Goal: Information Seeking & Learning: Learn about a topic

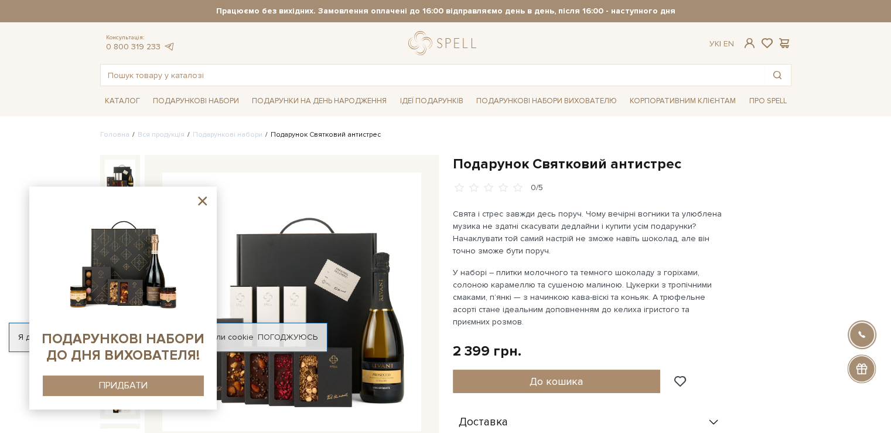
click at [295, 275] on img at bounding box center [291, 301] width 259 height 259
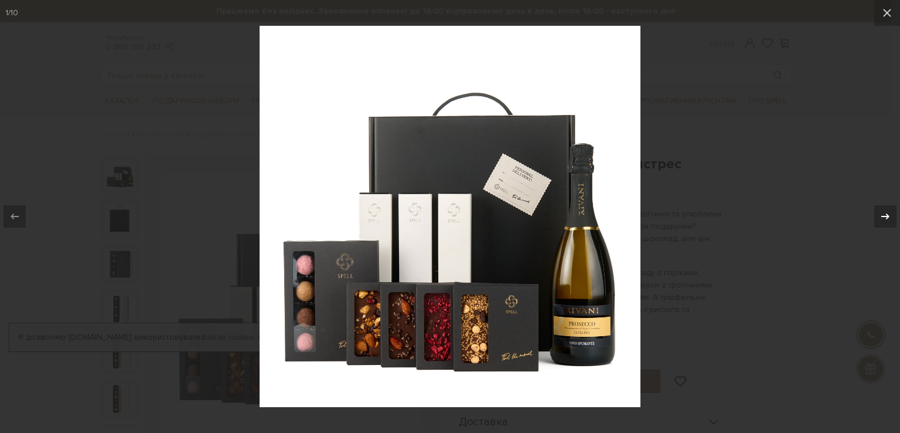
click at [884, 215] on icon at bounding box center [886, 216] width 14 height 14
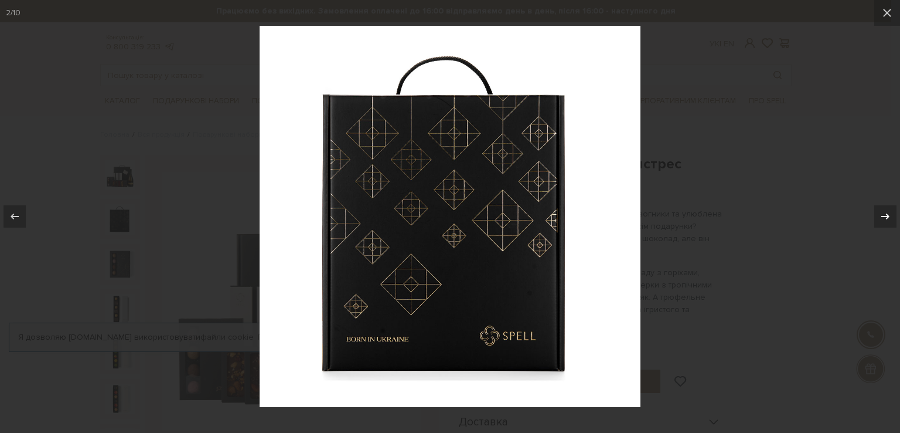
click at [884, 215] on icon at bounding box center [886, 216] width 14 height 14
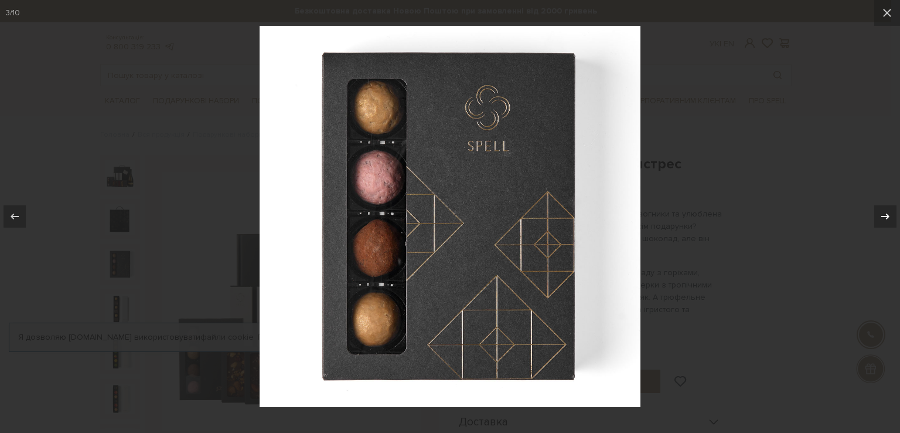
click at [884, 215] on icon at bounding box center [886, 216] width 14 height 14
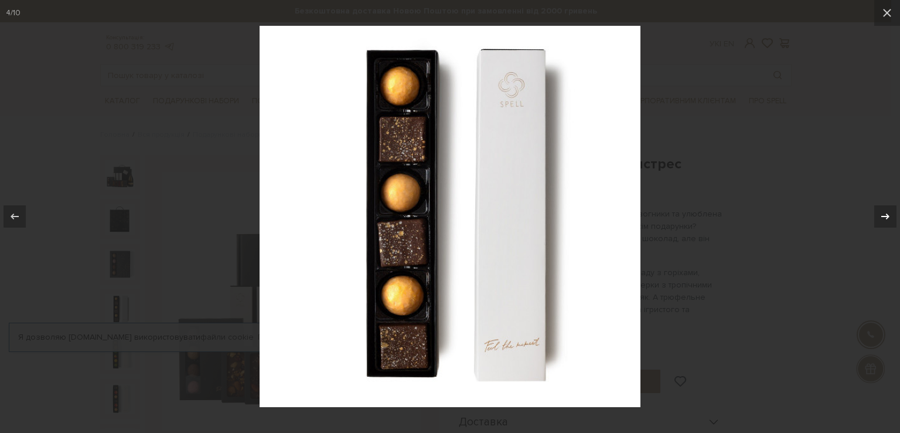
click at [884, 215] on icon at bounding box center [886, 216] width 14 height 14
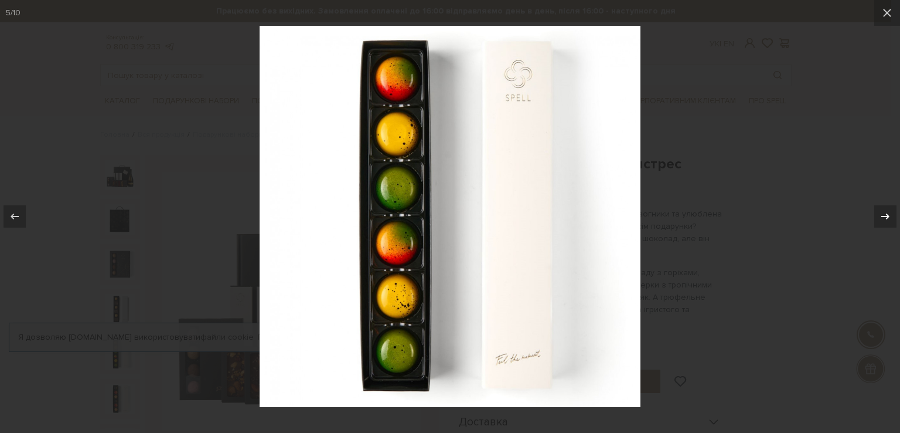
click at [890, 214] on icon at bounding box center [886, 216] width 14 height 14
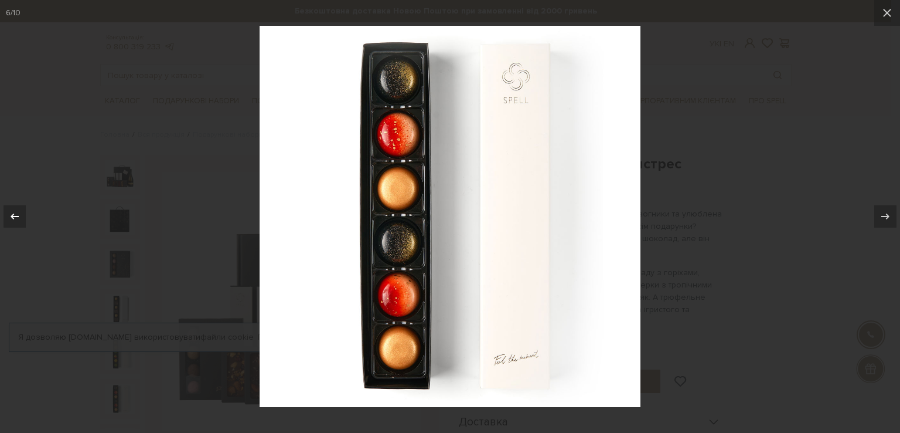
click at [18, 215] on icon at bounding box center [15, 216] width 14 height 14
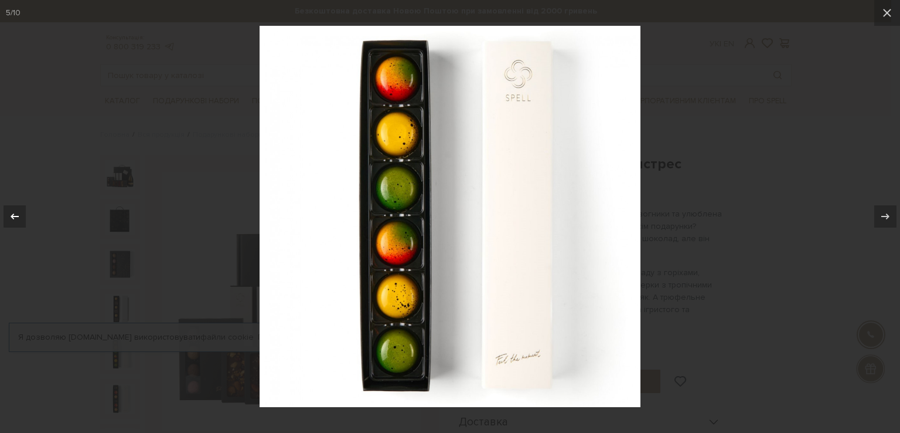
click at [18, 215] on icon at bounding box center [15, 216] width 14 height 14
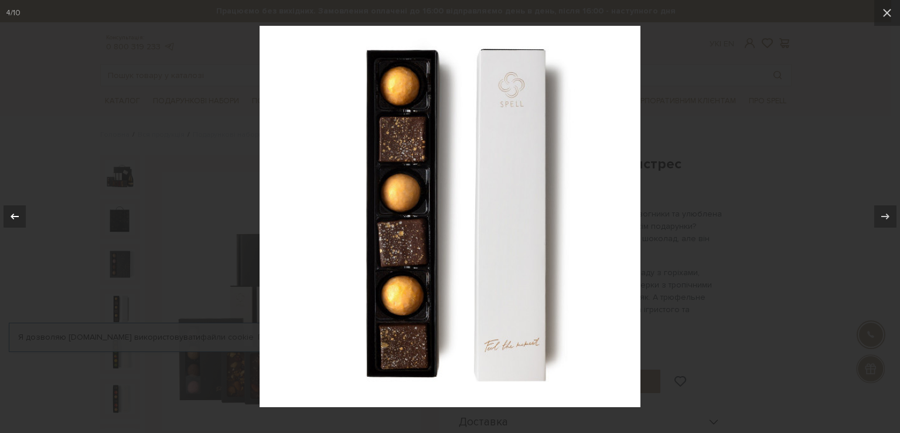
click at [18, 215] on icon at bounding box center [15, 216] width 14 height 14
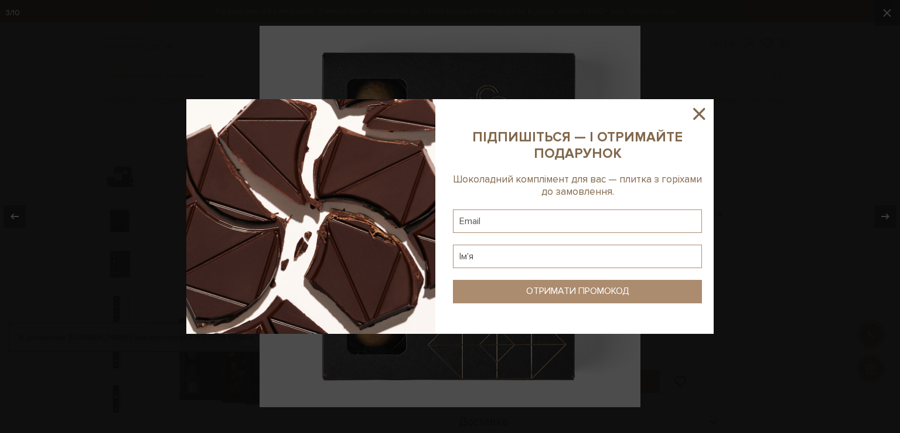
click at [700, 113] on icon at bounding box center [699, 114] width 12 height 12
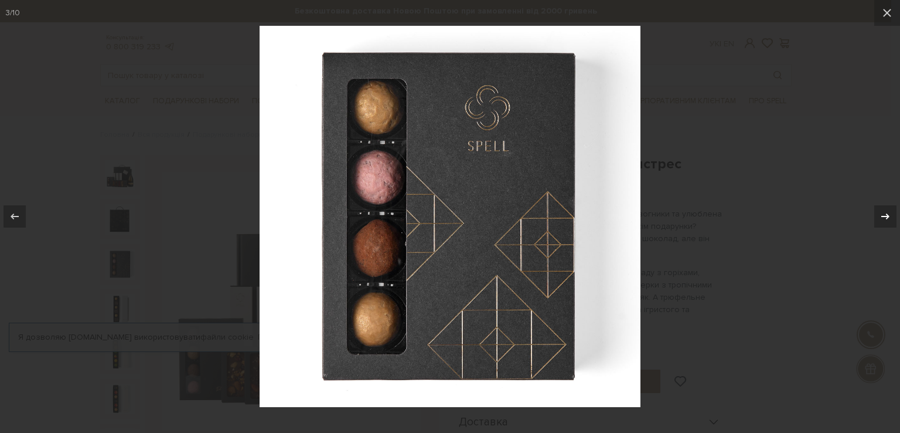
click at [884, 216] on icon at bounding box center [886, 216] width 14 height 14
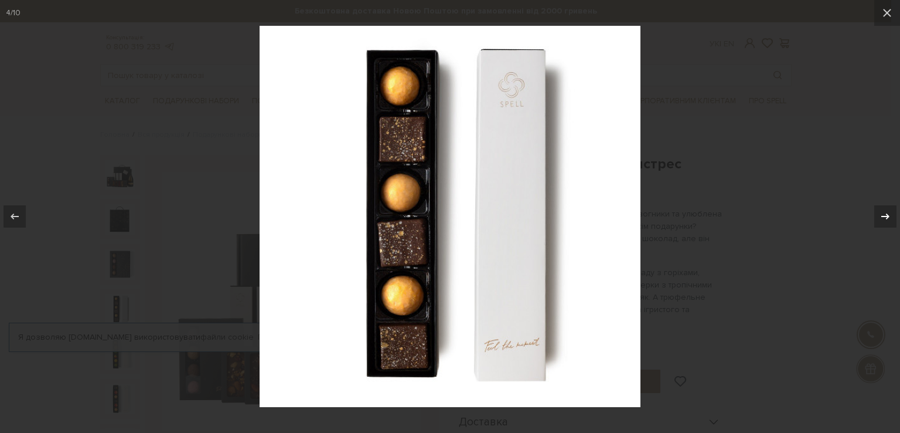
click at [884, 216] on icon at bounding box center [886, 216] width 14 height 14
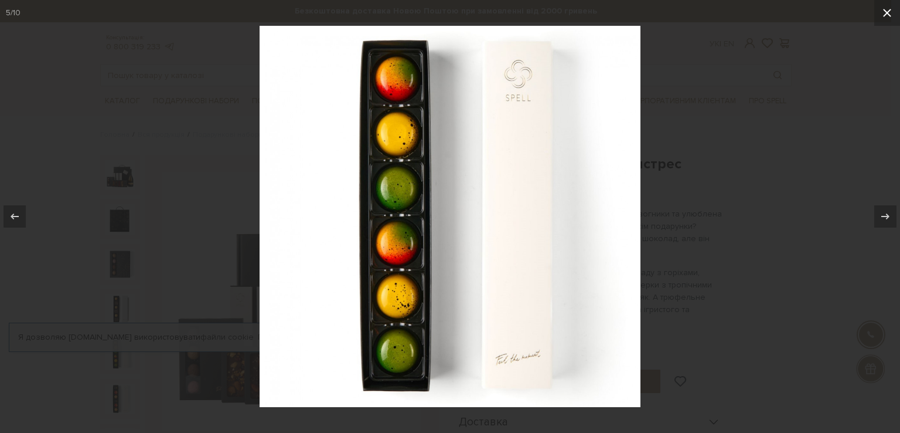
click at [887, 12] on icon at bounding box center [887, 13] width 8 height 8
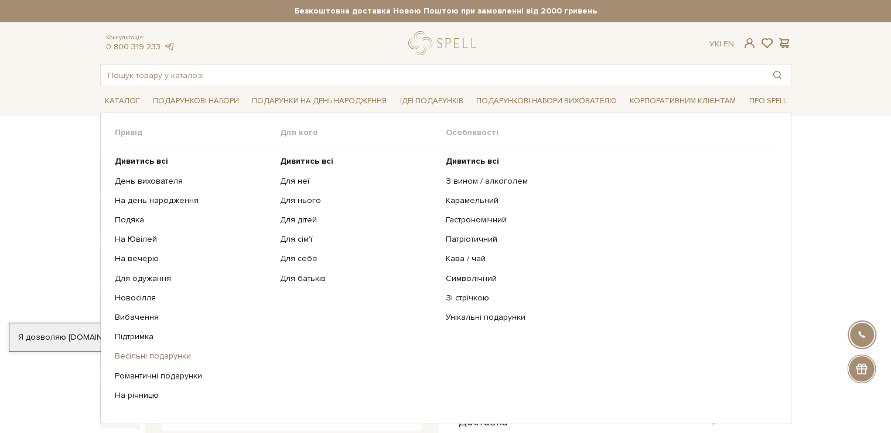
click at [144, 352] on link "Весільні подарунки" at bounding box center [193, 355] width 157 height 11
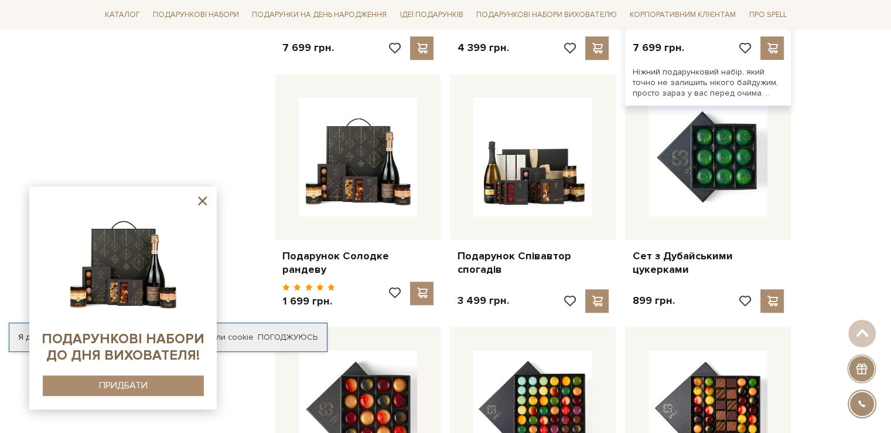
scroll to position [703, 0]
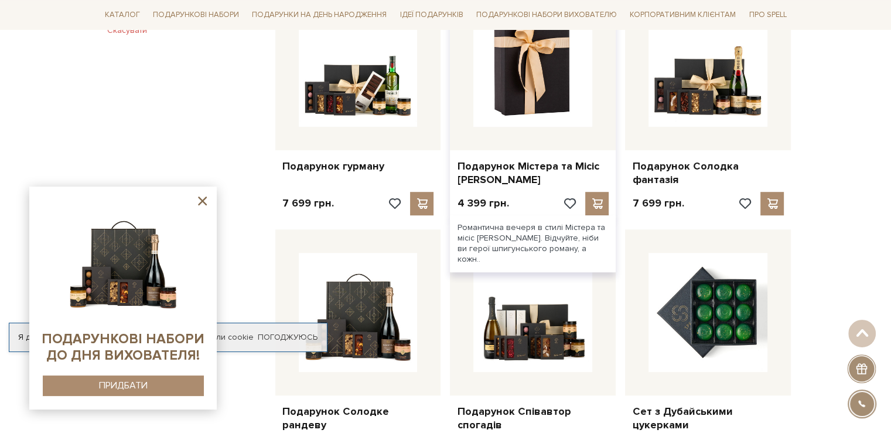
click at [516, 89] on img at bounding box center [533, 67] width 119 height 119
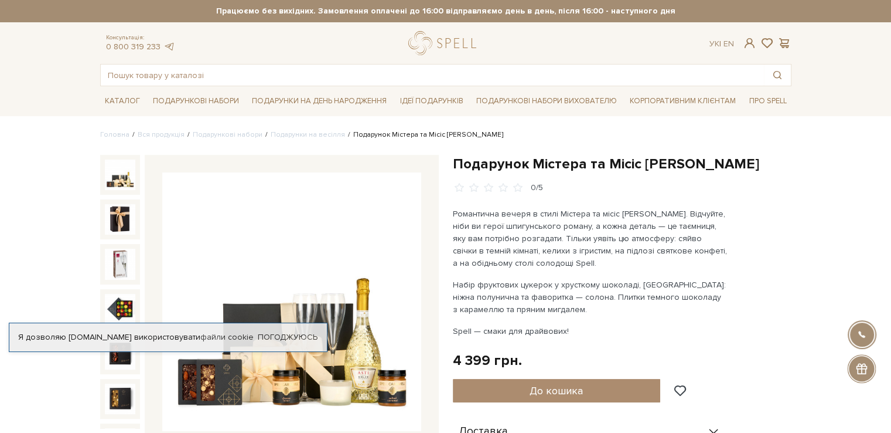
click at [302, 369] on img at bounding box center [291, 301] width 259 height 259
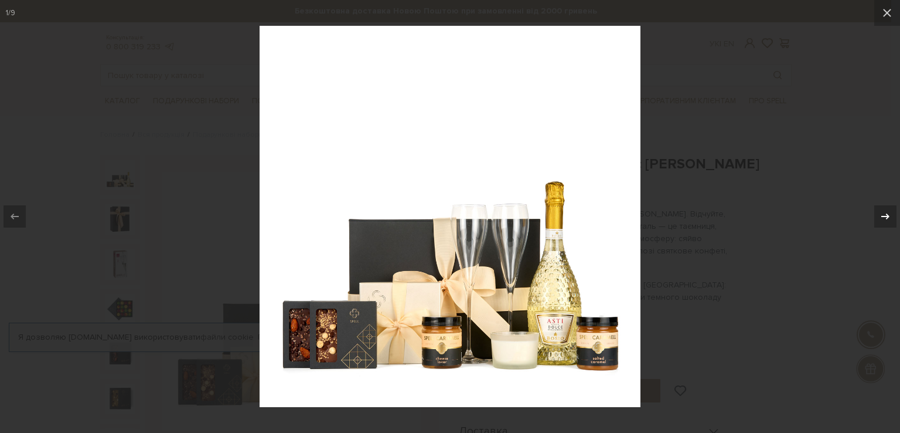
click at [889, 212] on icon at bounding box center [886, 216] width 14 height 14
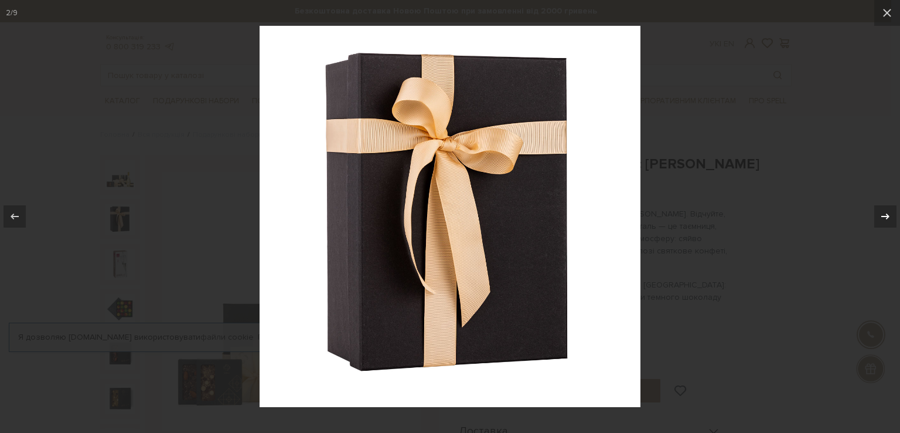
click at [889, 212] on icon at bounding box center [886, 216] width 14 height 14
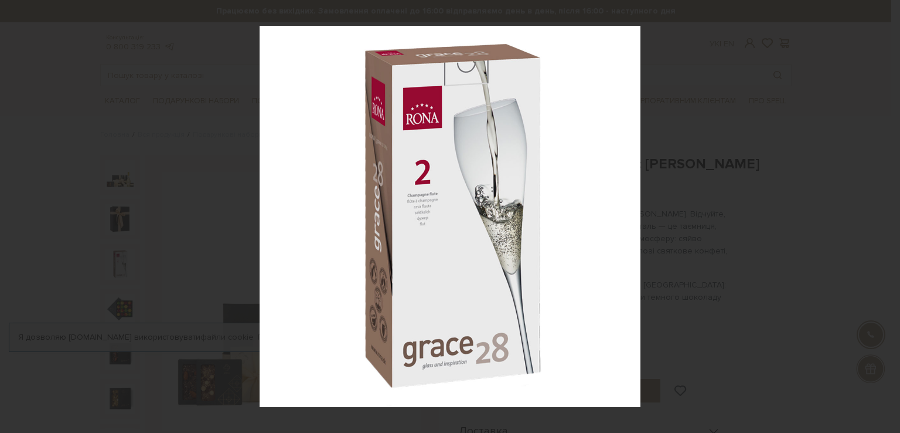
click at [889, 212] on div "3 / 9" at bounding box center [450, 216] width 900 height 433
click at [884, 213] on icon at bounding box center [886, 216] width 14 height 14
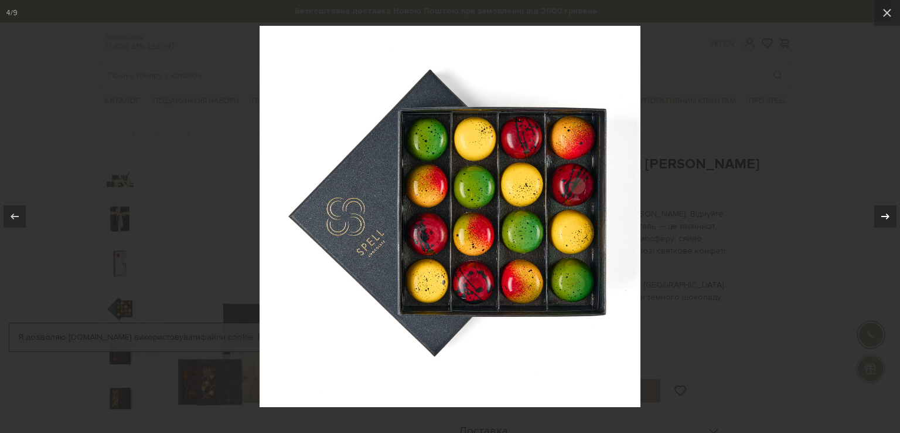
click at [884, 213] on icon at bounding box center [886, 216] width 14 height 14
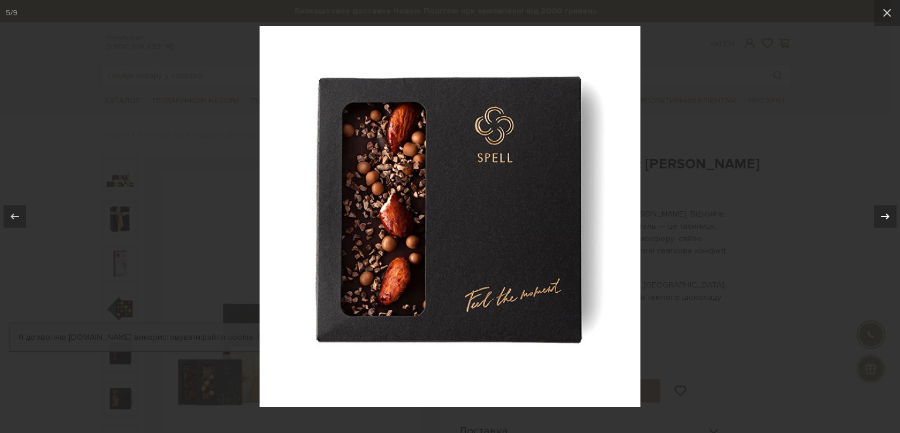
click at [884, 213] on icon at bounding box center [886, 216] width 14 height 14
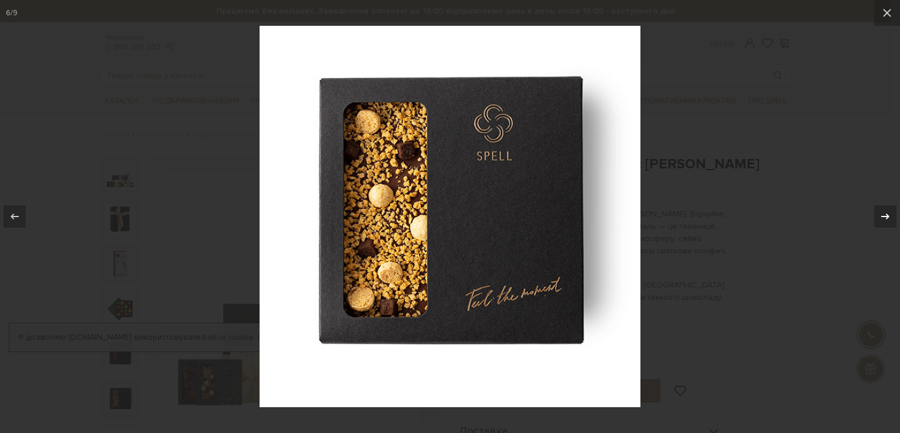
click at [884, 216] on icon at bounding box center [885, 216] width 8 height 6
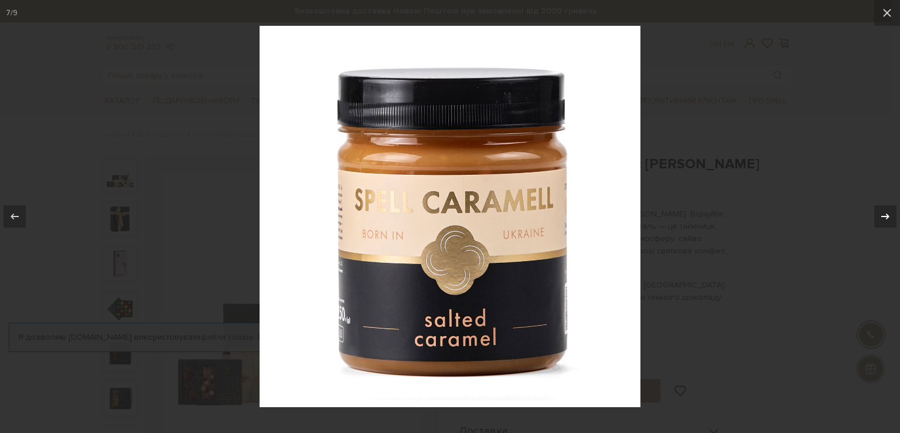
click at [884, 212] on icon at bounding box center [886, 216] width 14 height 14
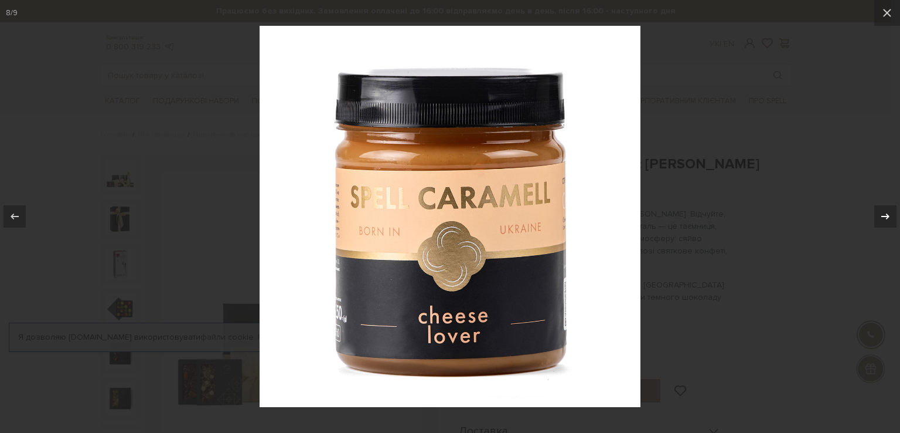
click at [885, 214] on icon at bounding box center [886, 216] width 14 height 14
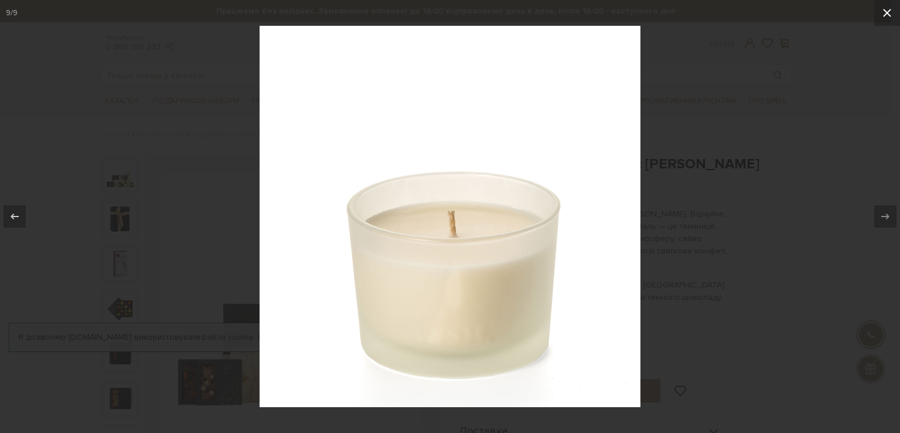
click at [890, 13] on icon at bounding box center [887, 13] width 14 height 14
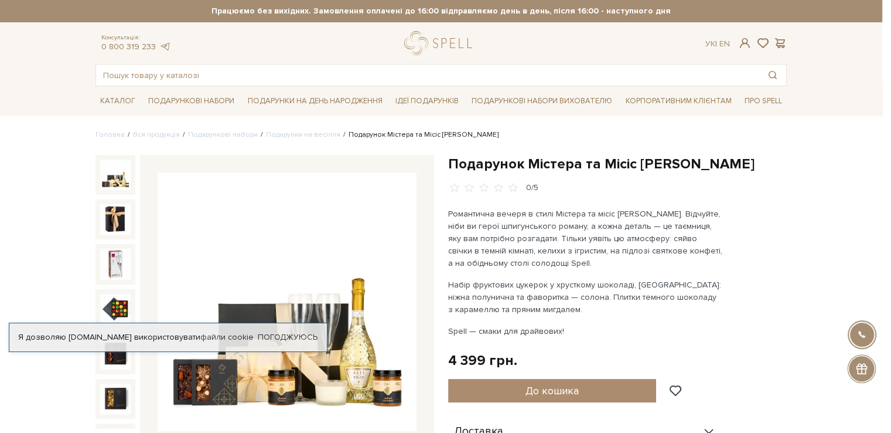
scroll to position [101, 0]
